Goal: Find specific page/section: Find specific page/section

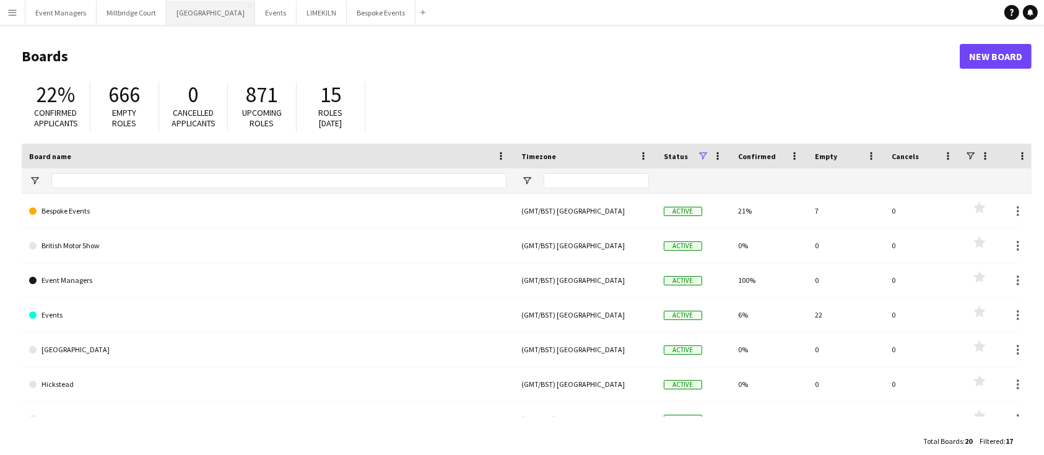
drag, startPoint x: 192, startPoint y: 11, endPoint x: 201, endPoint y: 20, distance: 12.3
click at [192, 11] on button "[GEOGRAPHIC_DATA] Close" at bounding box center [210, 13] width 89 height 24
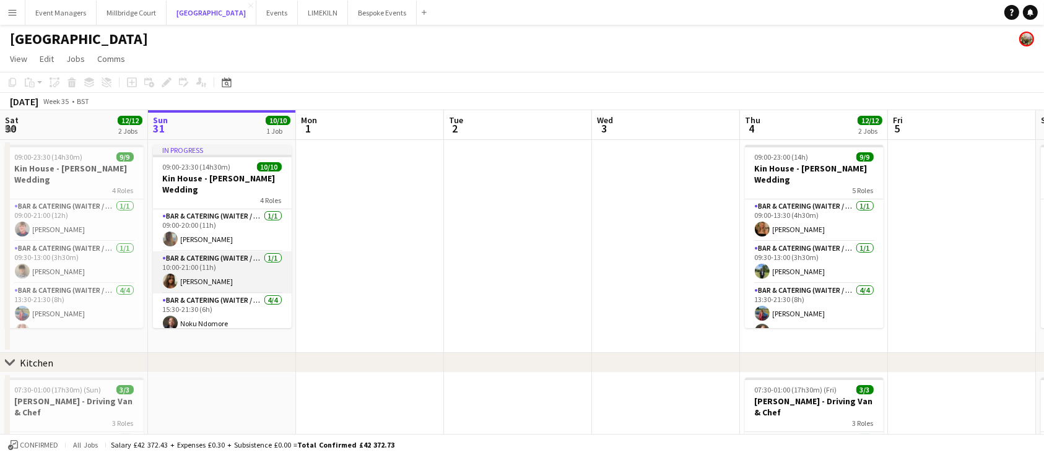
scroll to position [80, 0]
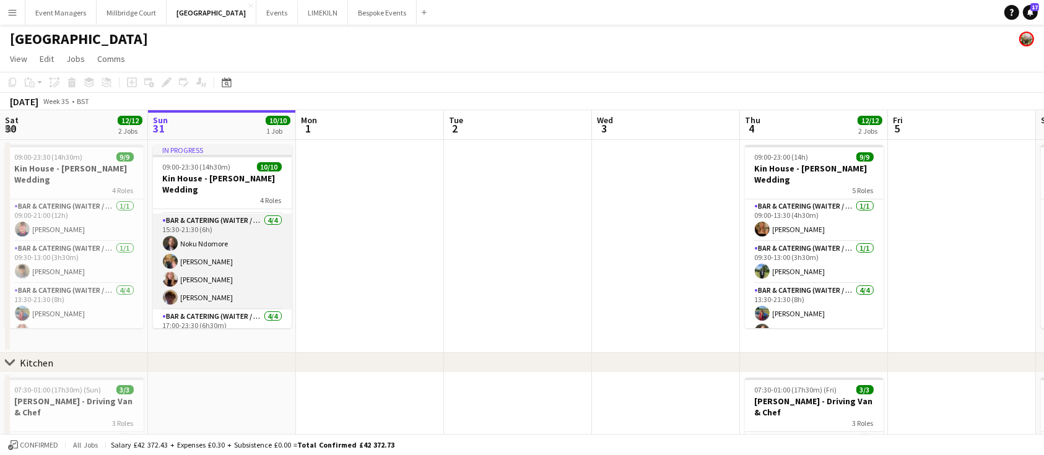
click at [241, 254] on app-card-role "Bar & Catering (Waiter / waitress) [DATE] 15:30-21:30 (6h) [PERSON_NAME] [PERSO…" at bounding box center [222, 262] width 139 height 96
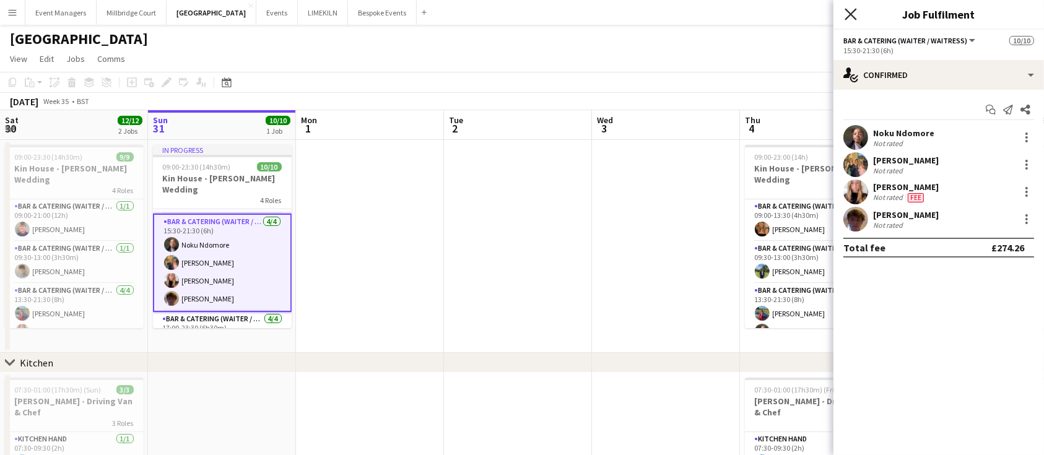
click at [848, 16] on icon at bounding box center [850, 14] width 12 height 12
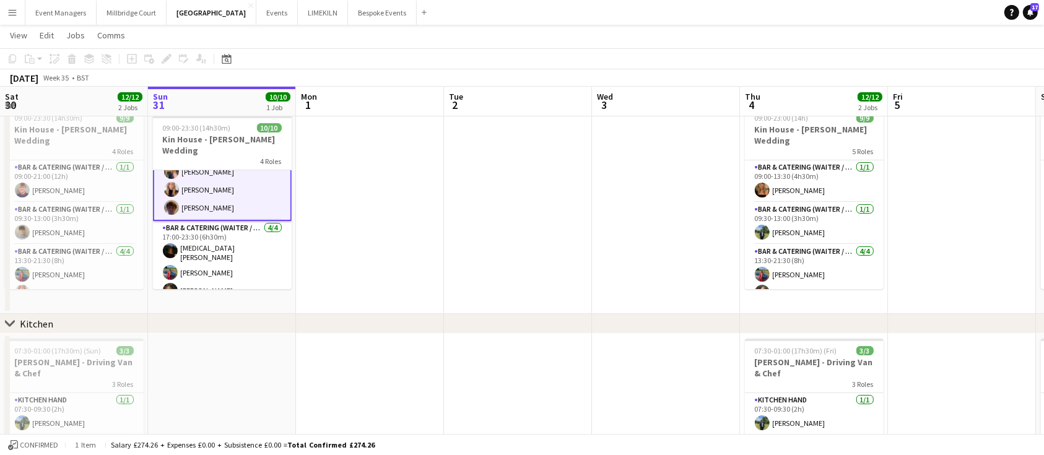
scroll to position [149, 0]
